Goal: Transaction & Acquisition: Purchase product/service

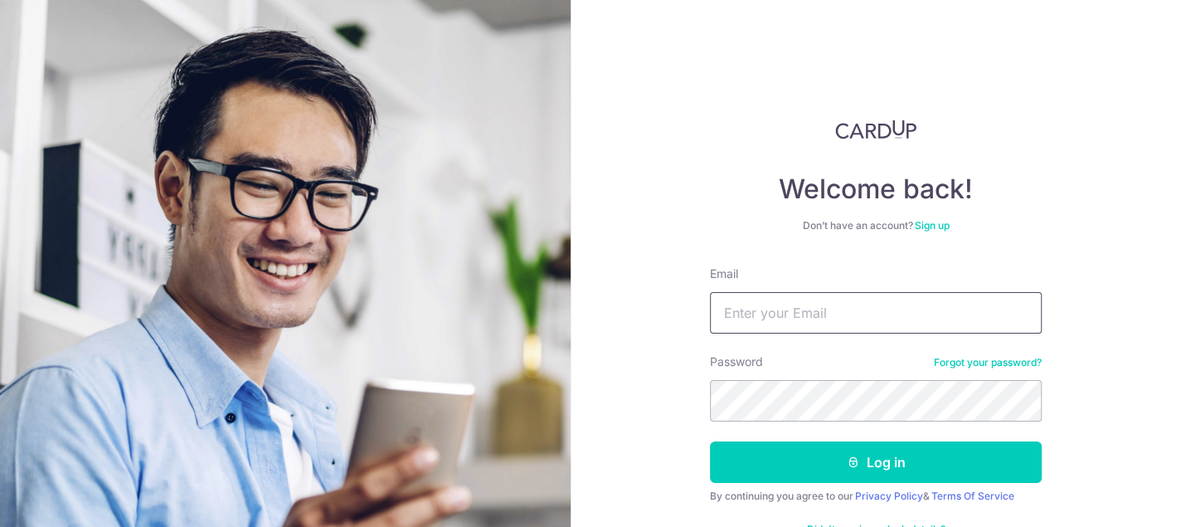
type input "[PERSON_NAME][EMAIL_ADDRESS][DOMAIN_NAME]"
click at [710, 441] on button "Log in" at bounding box center [876, 461] width 332 height 41
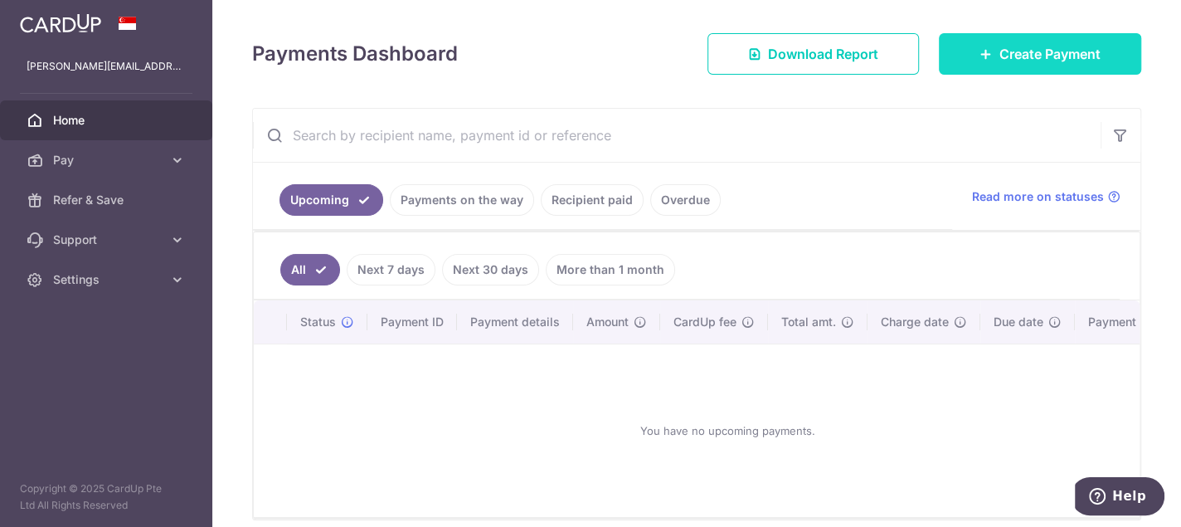
click at [1040, 42] on link "Create Payment" at bounding box center [1040, 53] width 202 height 41
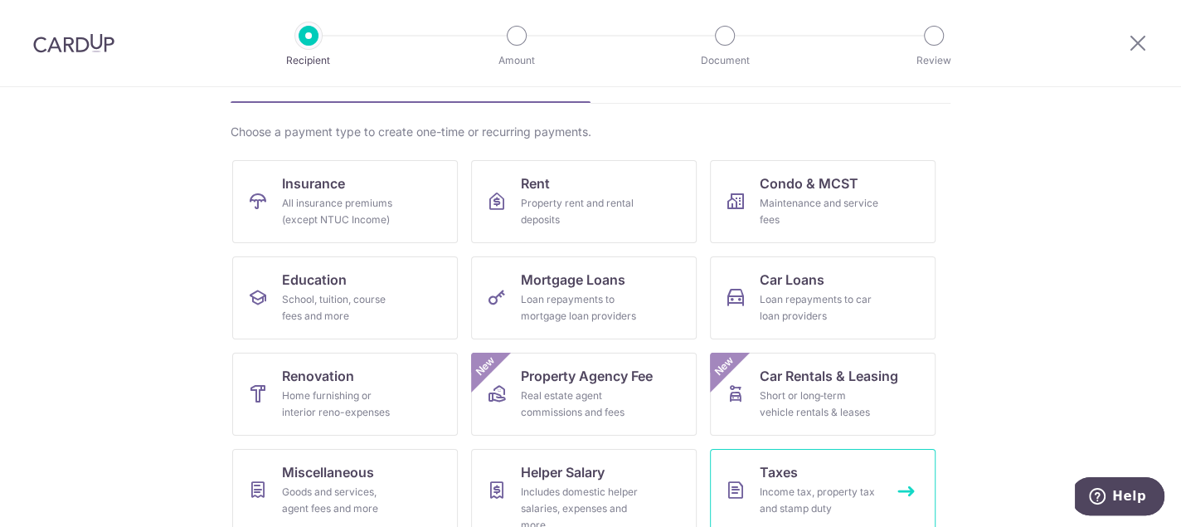
scroll to position [48, 0]
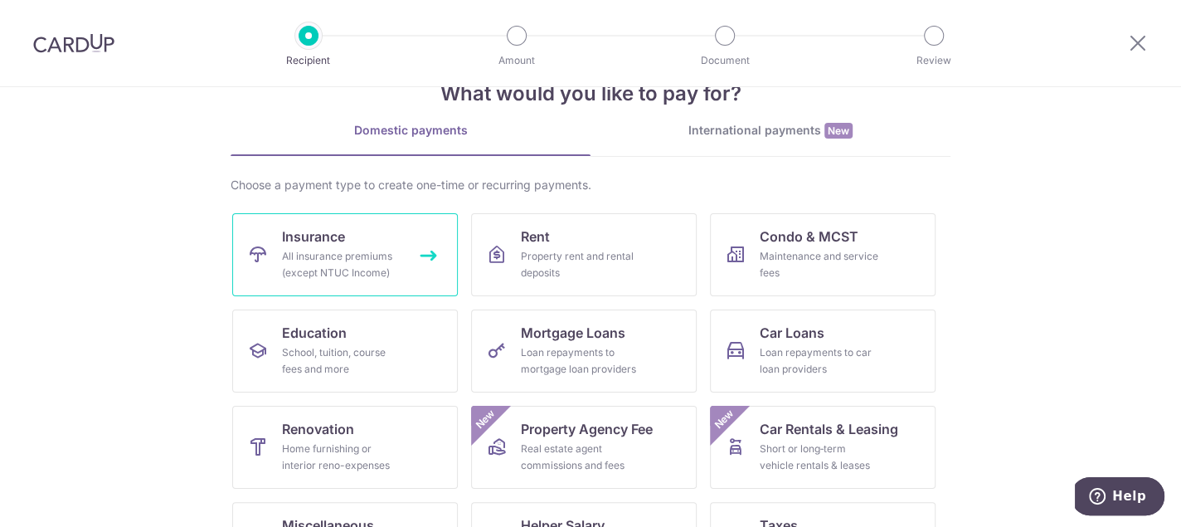
click at [364, 255] on div "All insurance premiums (except NTUC Income)" at bounding box center [341, 264] width 119 height 33
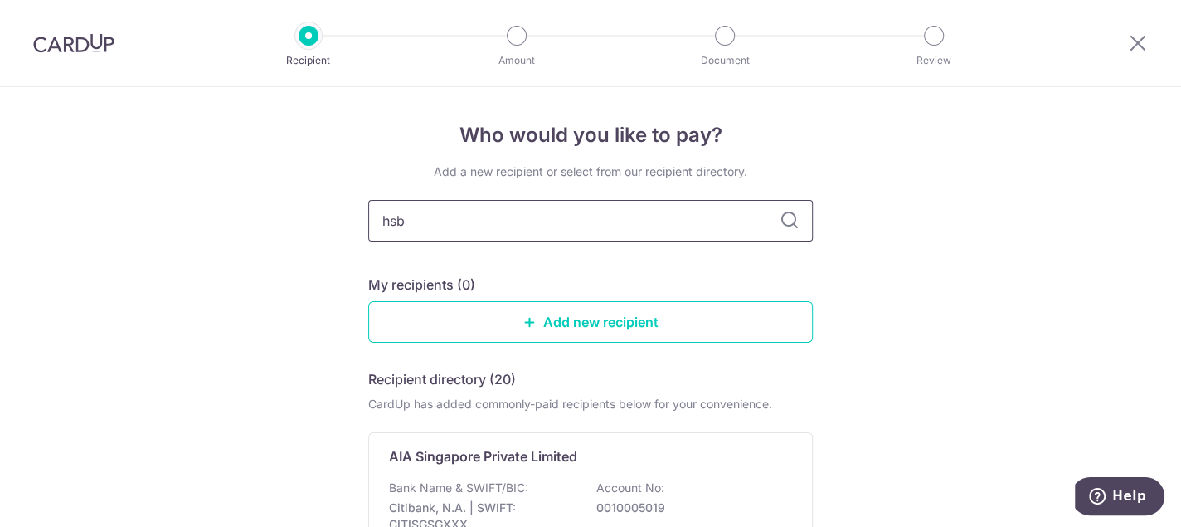
type input "hsbc"
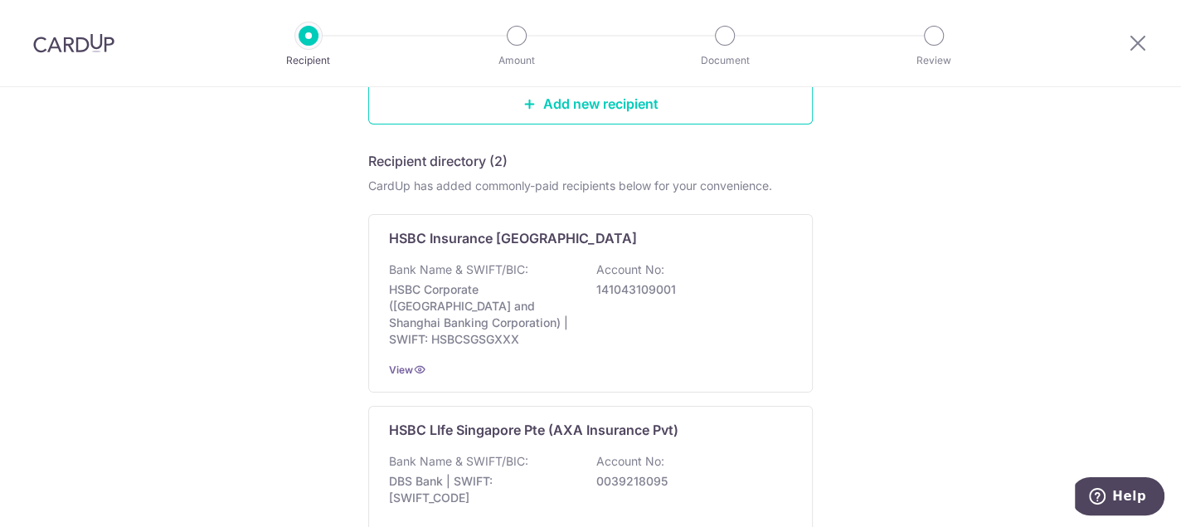
scroll to position [210, 0]
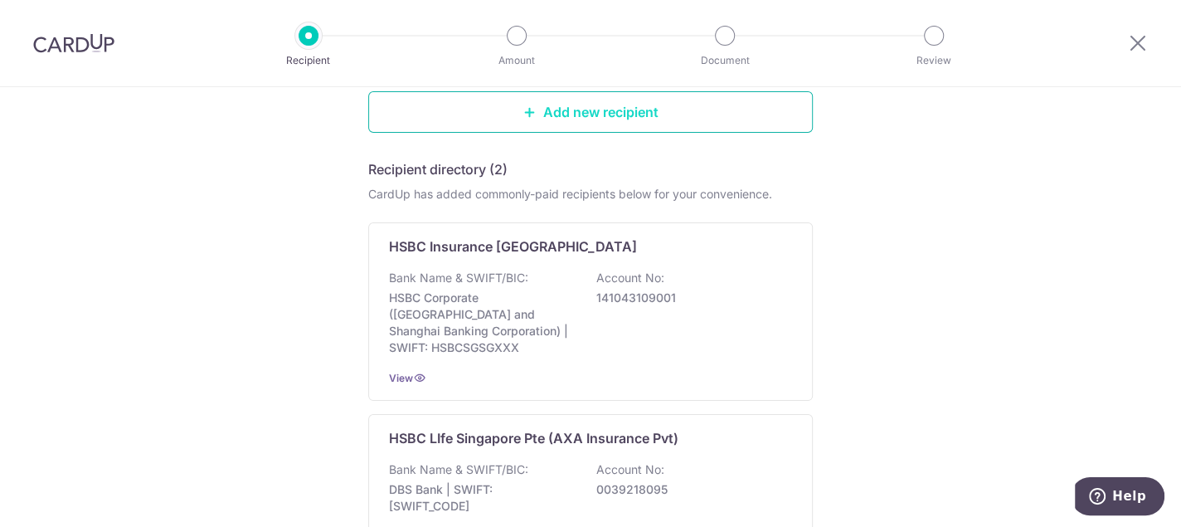
click at [438, 108] on link "Add new recipient" at bounding box center [590, 111] width 445 height 41
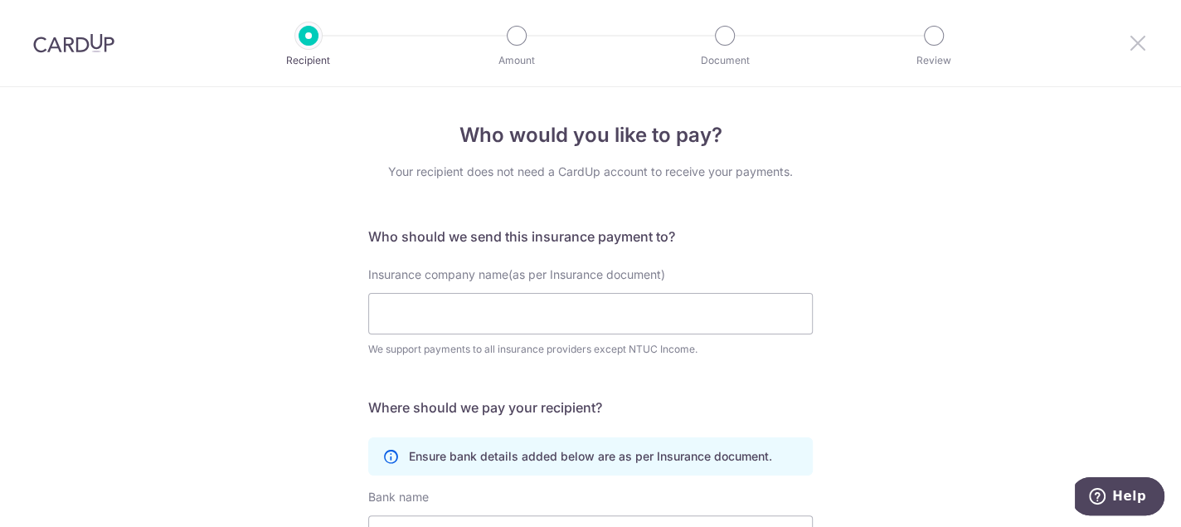
click at [1132, 35] on icon at bounding box center [1138, 42] width 20 height 21
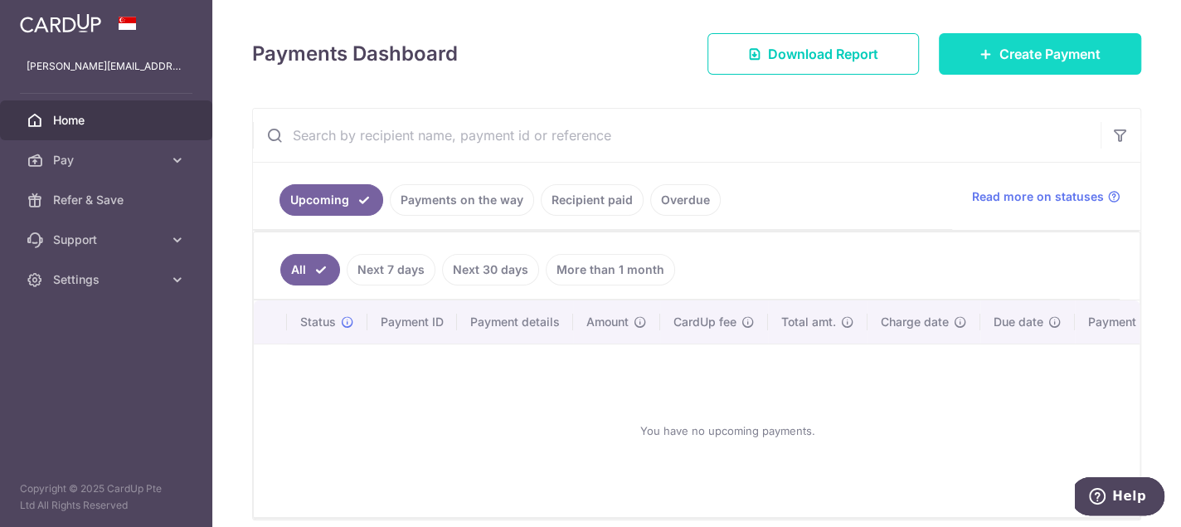
click at [1033, 45] on span "Create Payment" at bounding box center [1050, 54] width 101 height 20
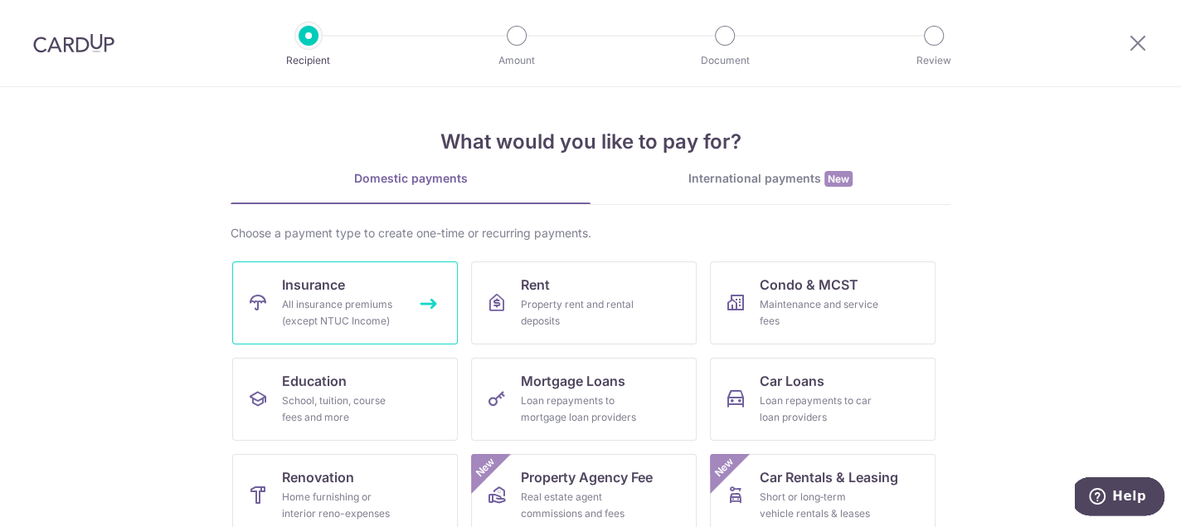
click at [350, 296] on div "All insurance premiums (except NTUC Income)" at bounding box center [341, 312] width 119 height 33
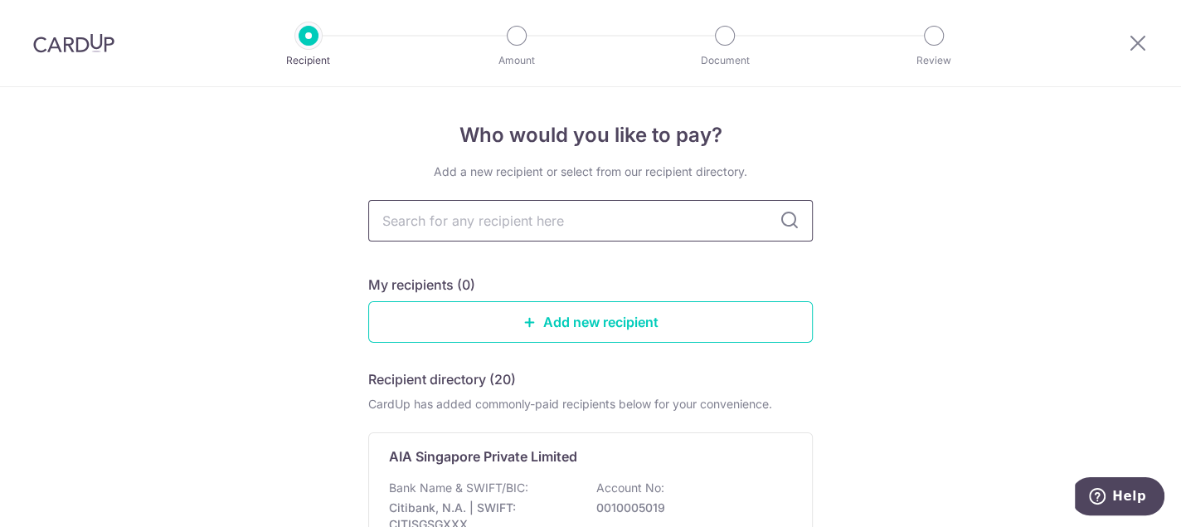
click at [568, 220] on input "text" at bounding box center [590, 220] width 445 height 41
type input "a"
type input "aia"
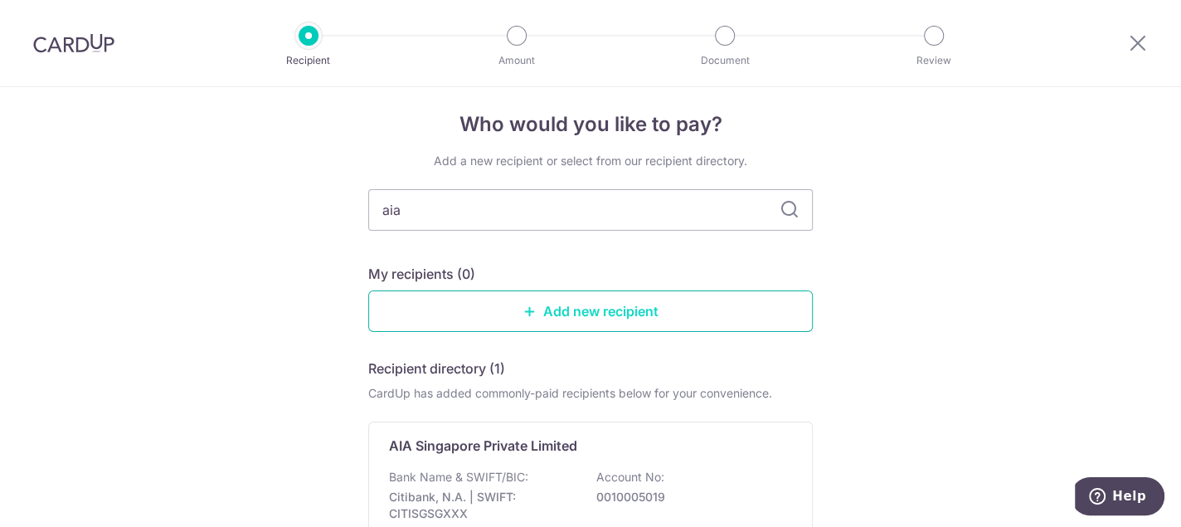
scroll to position [177, 0]
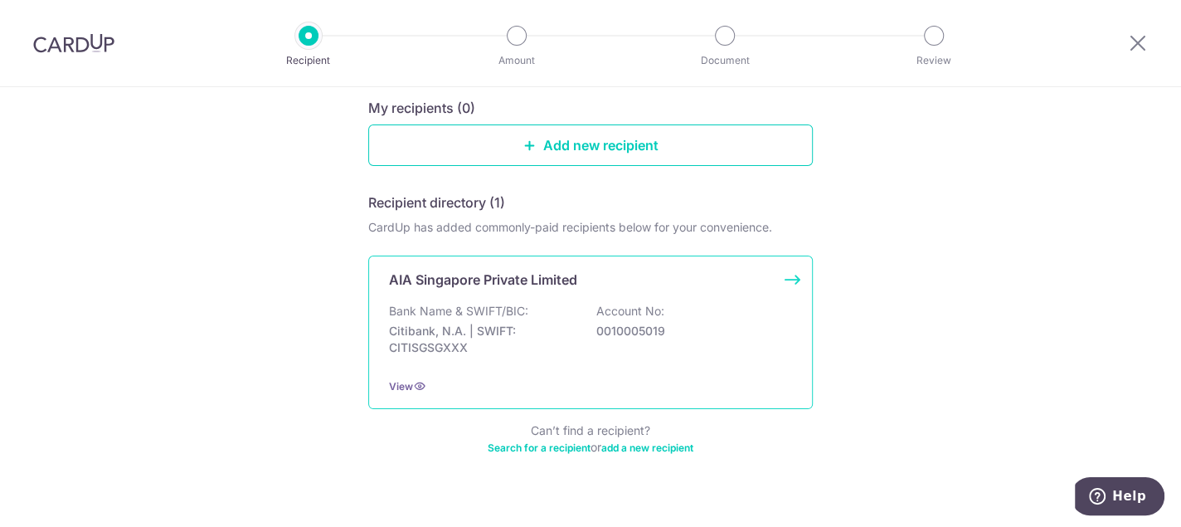
click at [546, 272] on p "AIA Singapore Private Limited" at bounding box center [483, 280] width 188 height 20
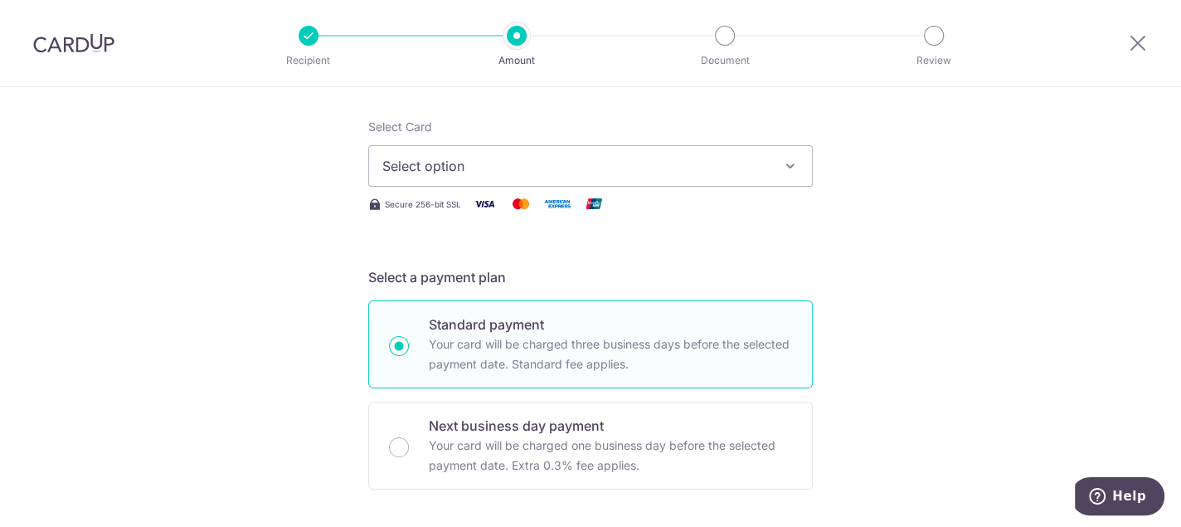
scroll to position [166, 0]
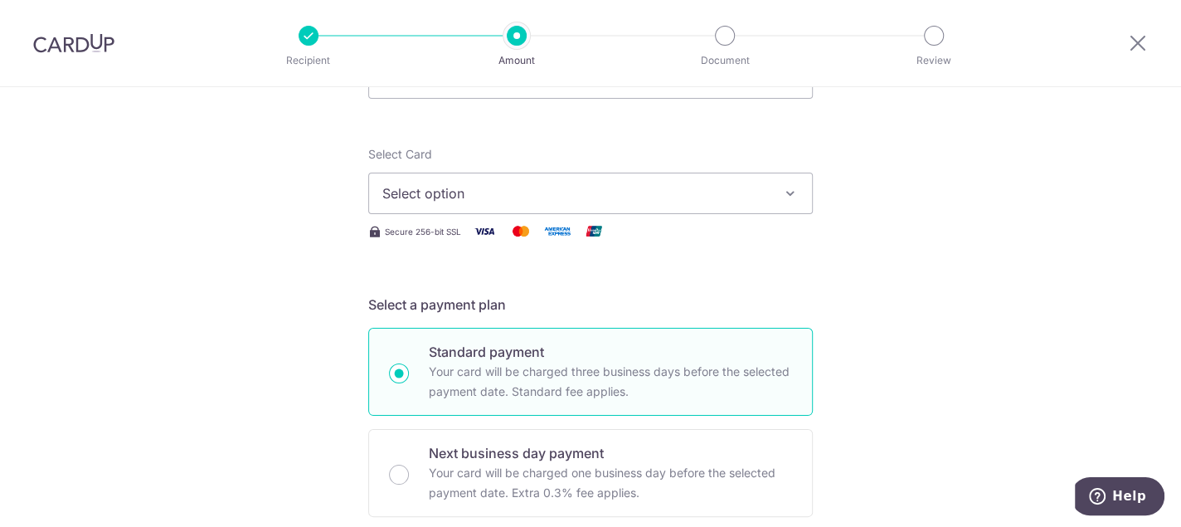
click at [665, 201] on span "Select option" at bounding box center [575, 193] width 387 height 20
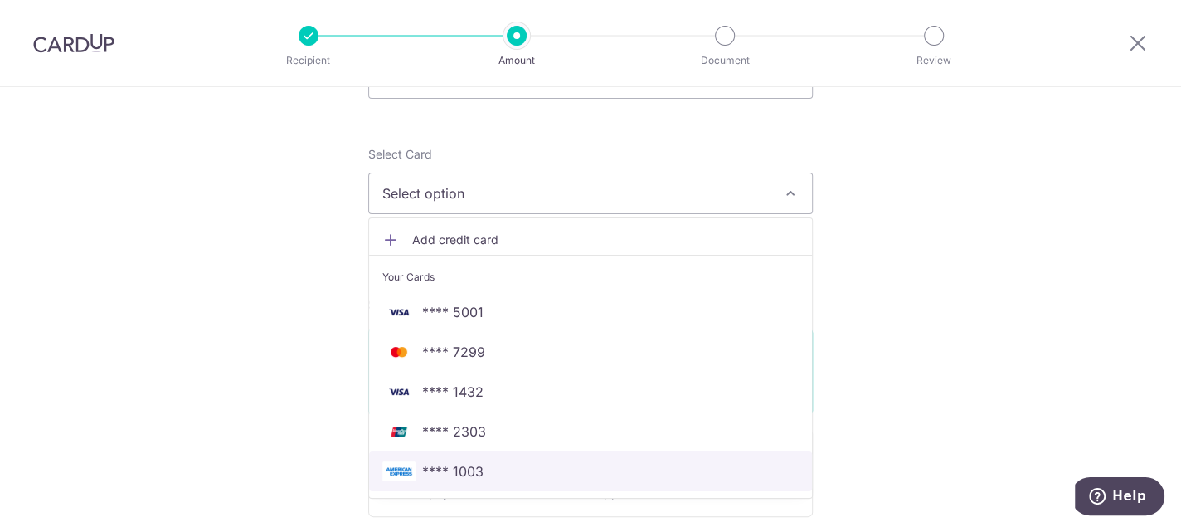
click at [644, 470] on span "**** 1003" at bounding box center [590, 471] width 416 height 20
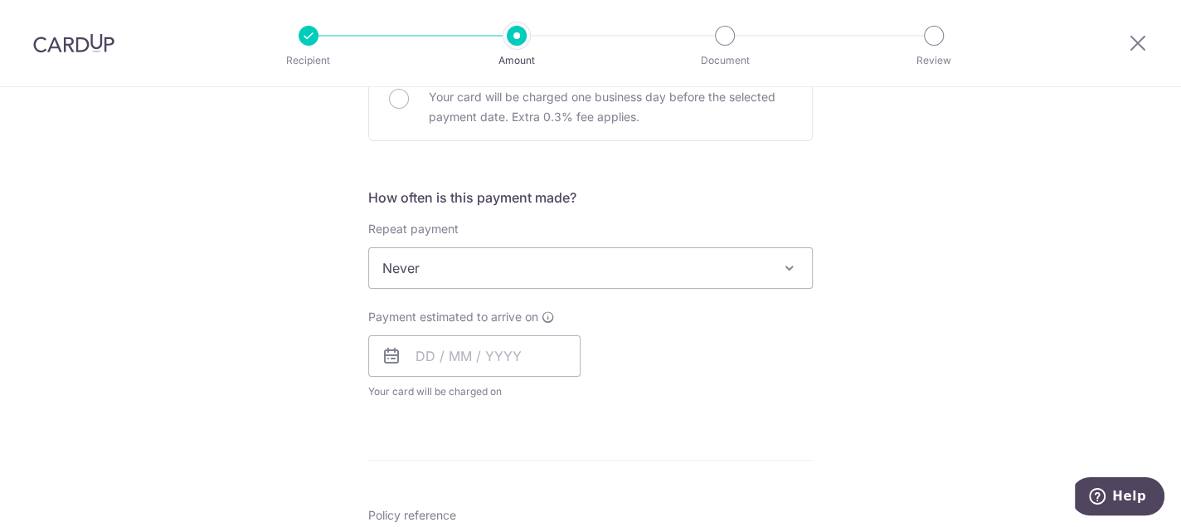
scroll to position [664, 0]
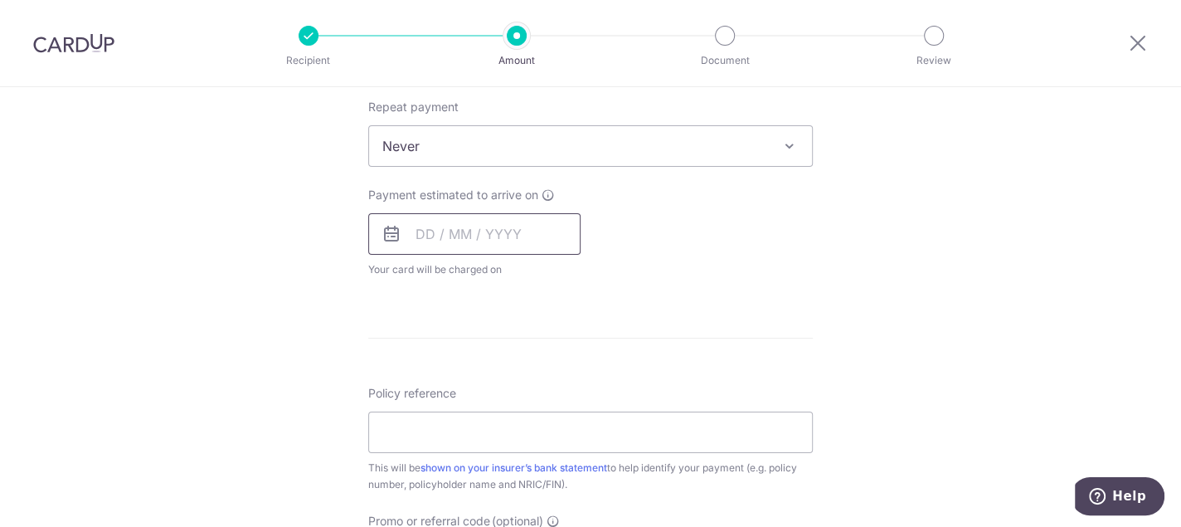
click at [414, 235] on input "text" at bounding box center [474, 233] width 212 height 41
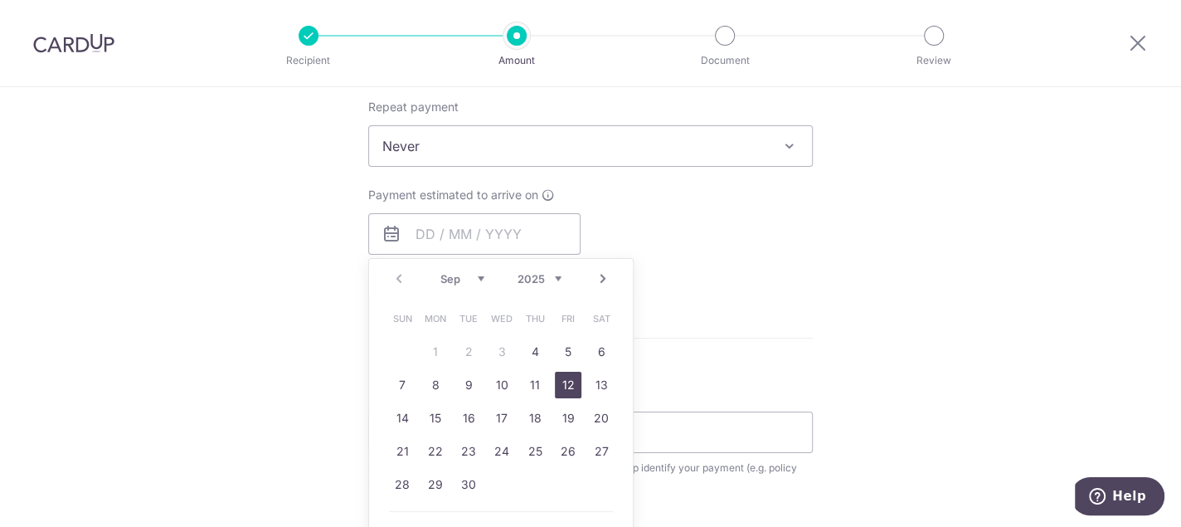
click at [568, 381] on link "12" at bounding box center [568, 385] width 27 height 27
type input "[DATE]"
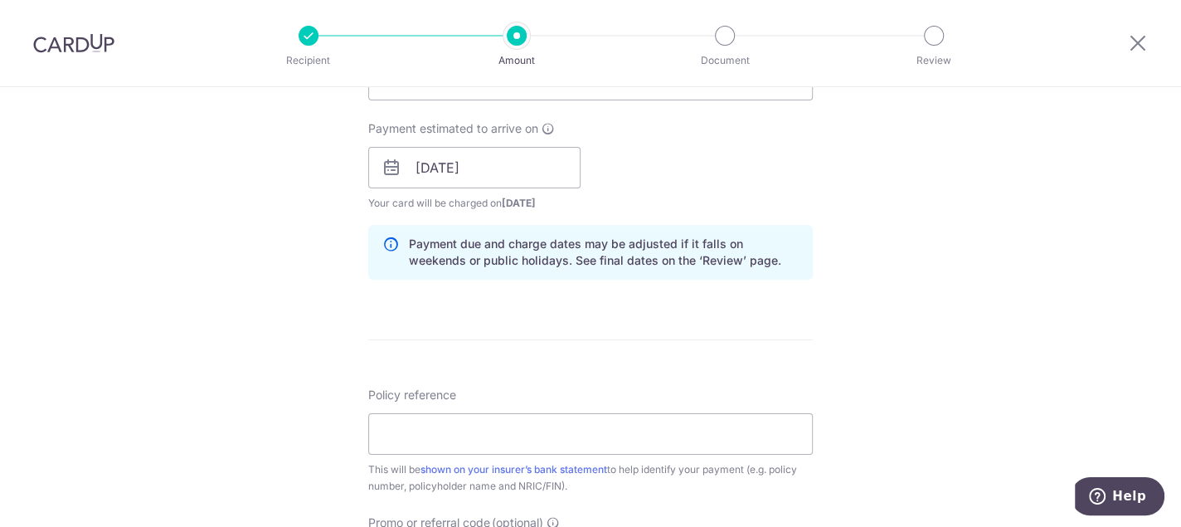
scroll to position [829, 0]
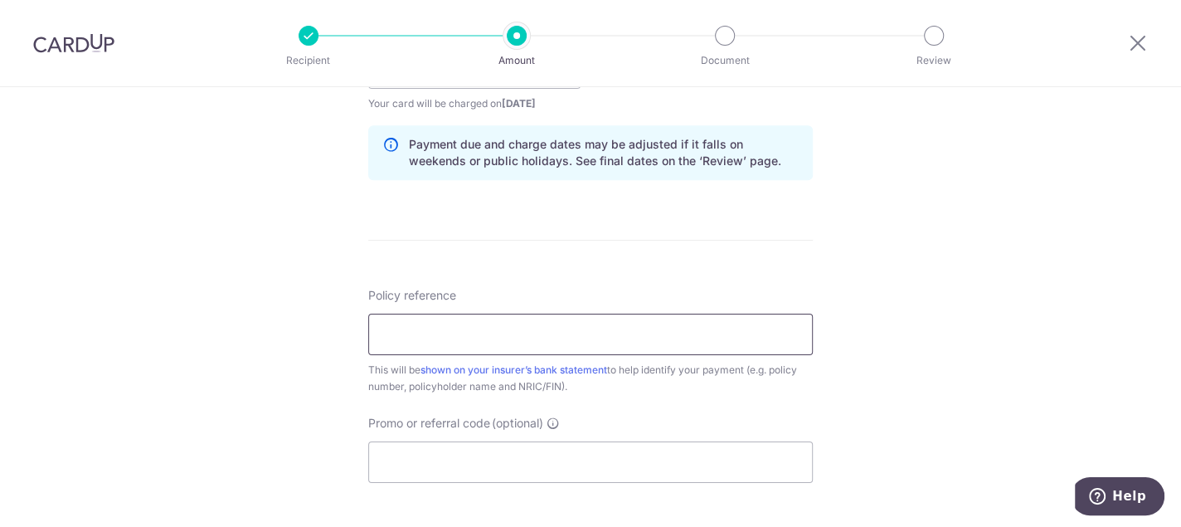
click at [581, 333] on input "Policy reference" at bounding box center [590, 334] width 445 height 41
type input "E232887703 [PERSON_NAME] 96695446"
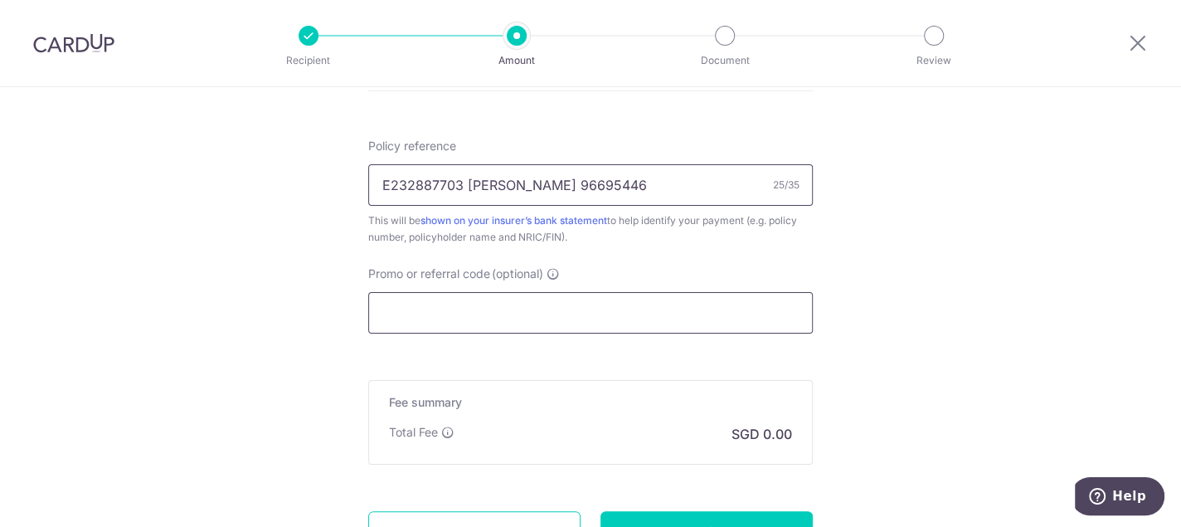
scroll to position [1078, 0]
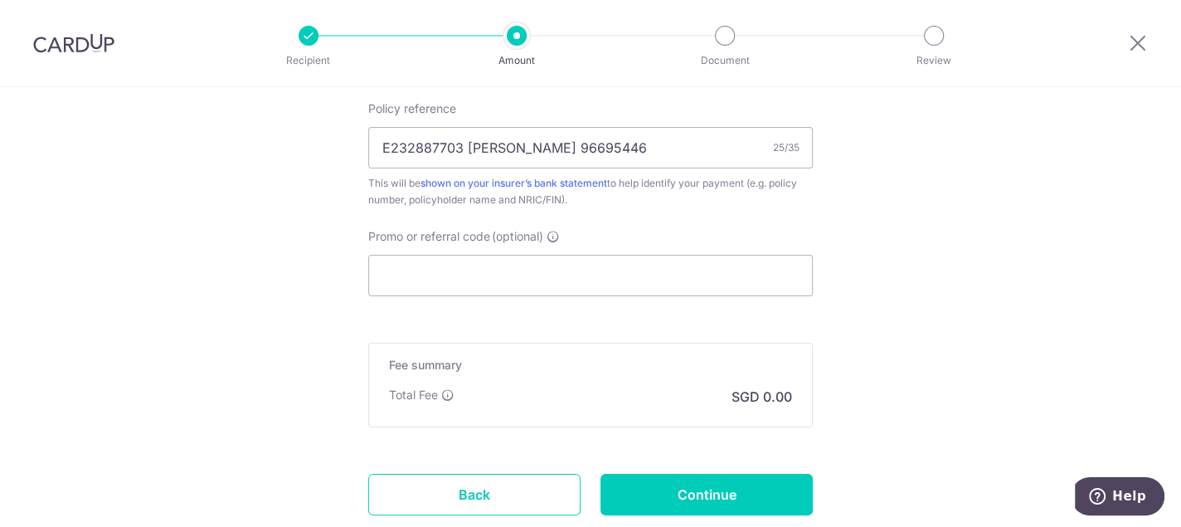
scroll to position [1126, 0]
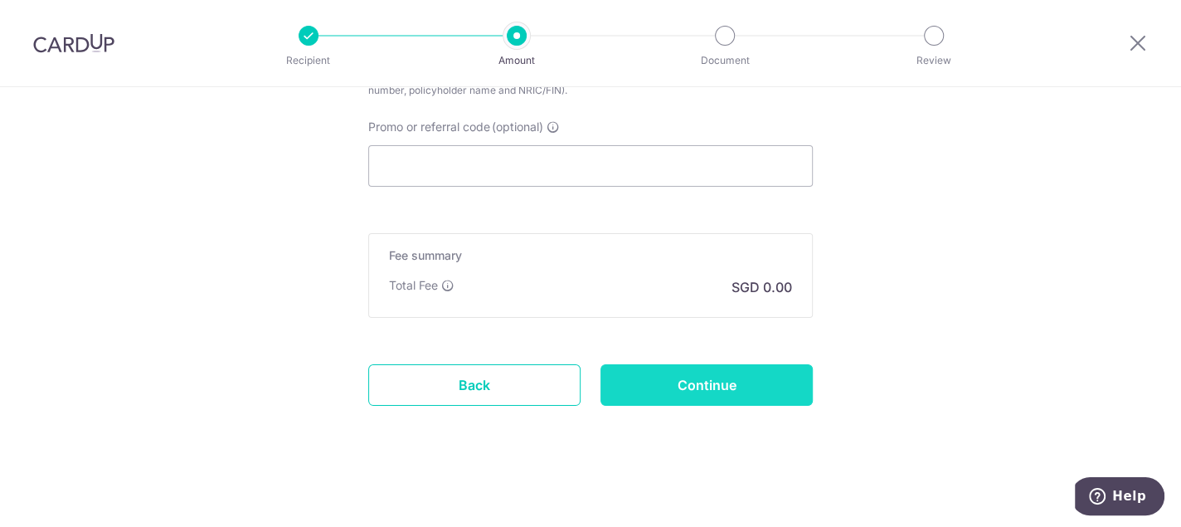
click at [745, 377] on input "Continue" at bounding box center [707, 384] width 212 height 41
type input "Create Schedule"
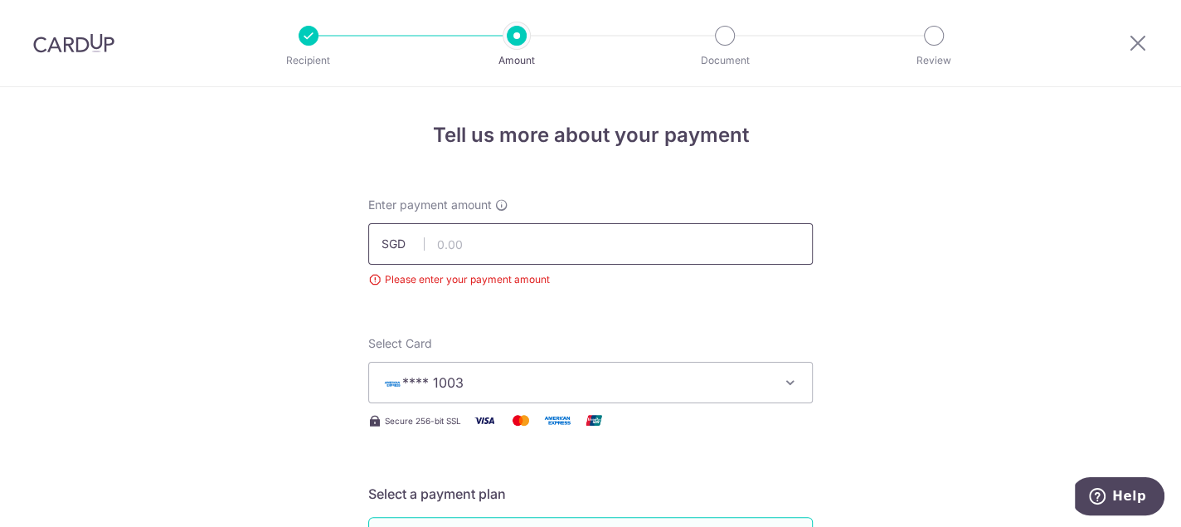
drag, startPoint x: 508, startPoint y: 246, endPoint x: 518, endPoint y: 246, distance: 10.0
click at [508, 246] on input "text" at bounding box center [590, 243] width 445 height 41
type input "1,000.00"
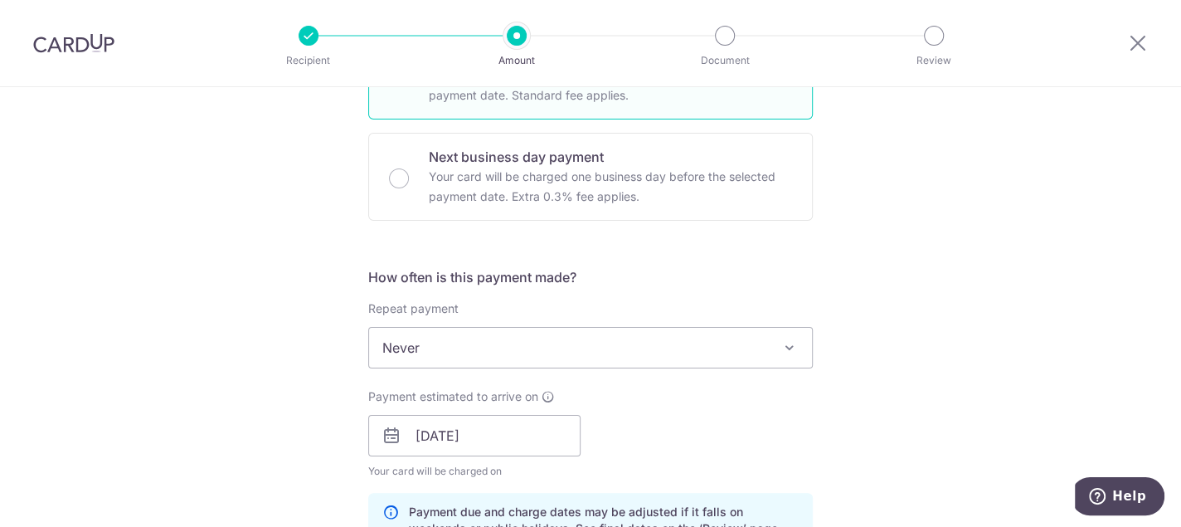
scroll to position [153, 0]
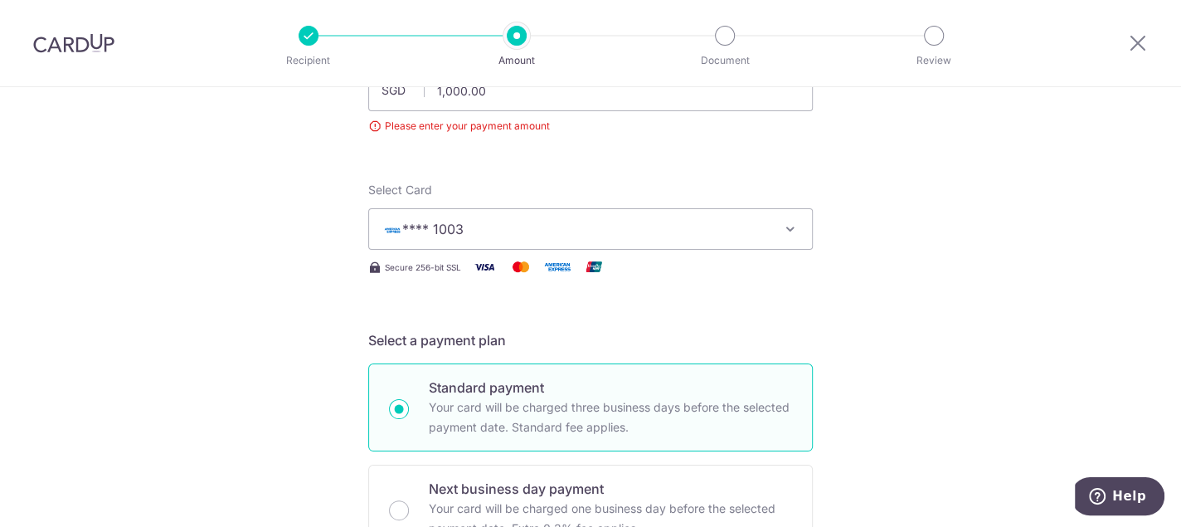
click at [699, 231] on span "**** 1003" at bounding box center [575, 229] width 387 height 20
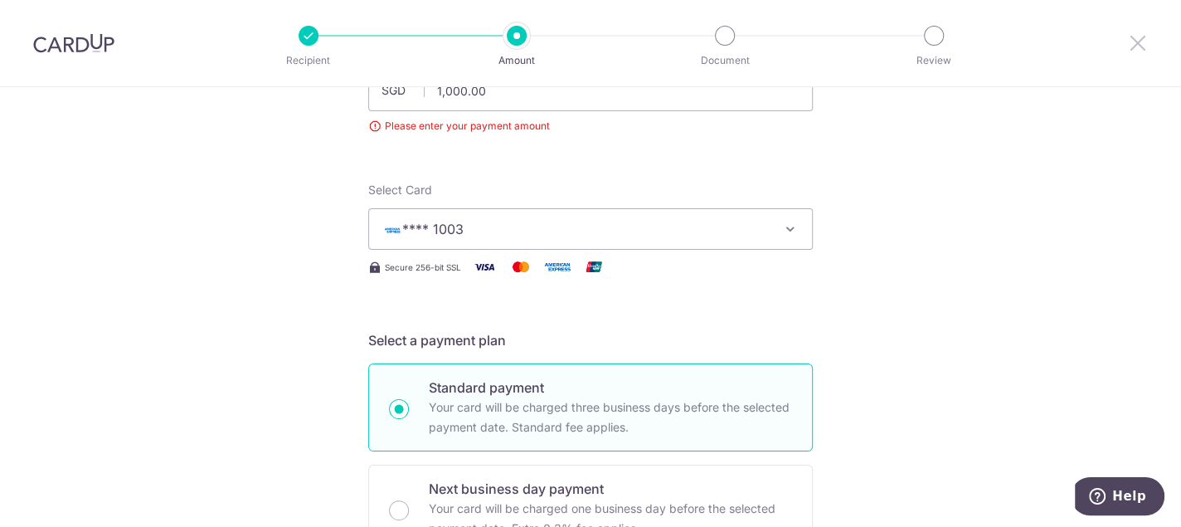
click at [1145, 44] on icon at bounding box center [1138, 42] width 20 height 21
click at [765, 221] on button "**** 1003" at bounding box center [590, 228] width 445 height 41
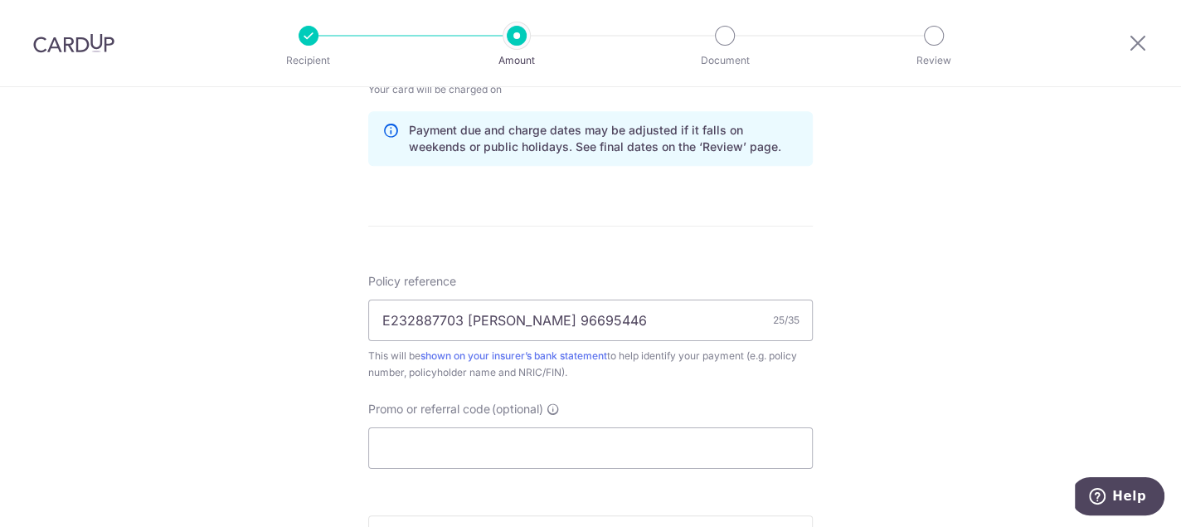
scroll to position [900, 0]
